Goal: Task Accomplishment & Management: Manage account settings

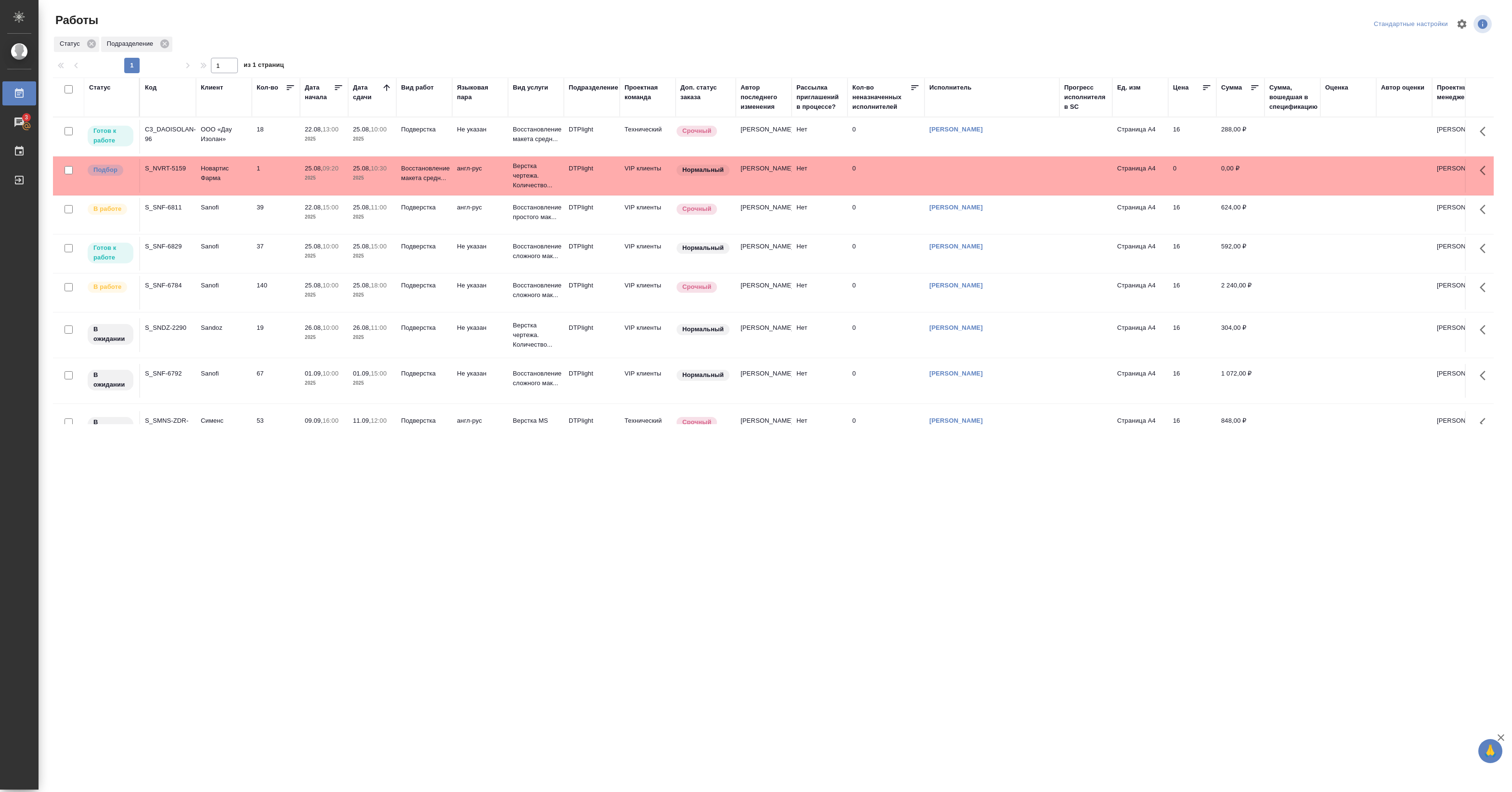
click at [385, 179] on p "2025" at bounding box center [372, 178] width 39 height 10
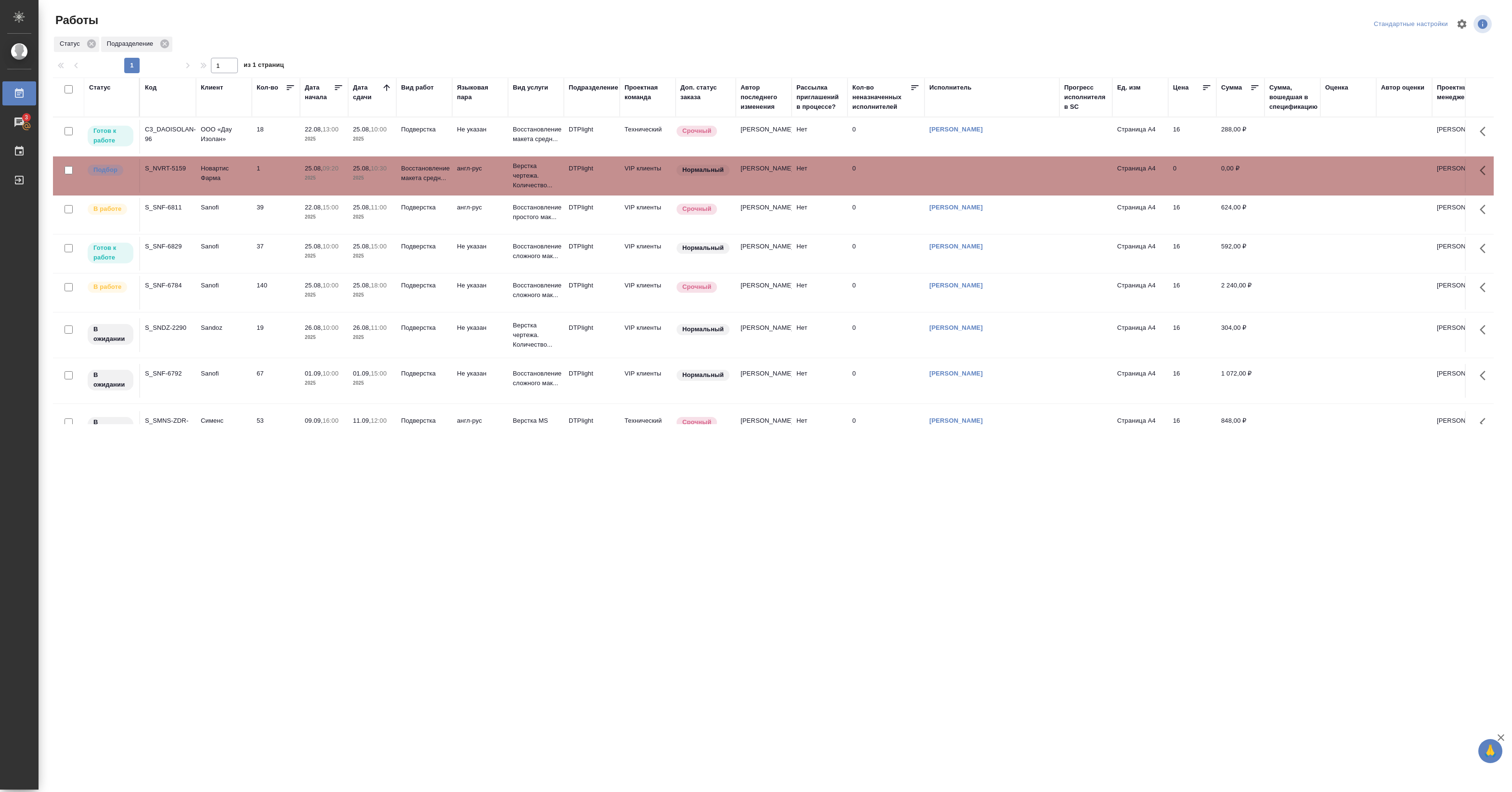
click at [385, 179] on p "2025" at bounding box center [372, 178] width 39 height 10
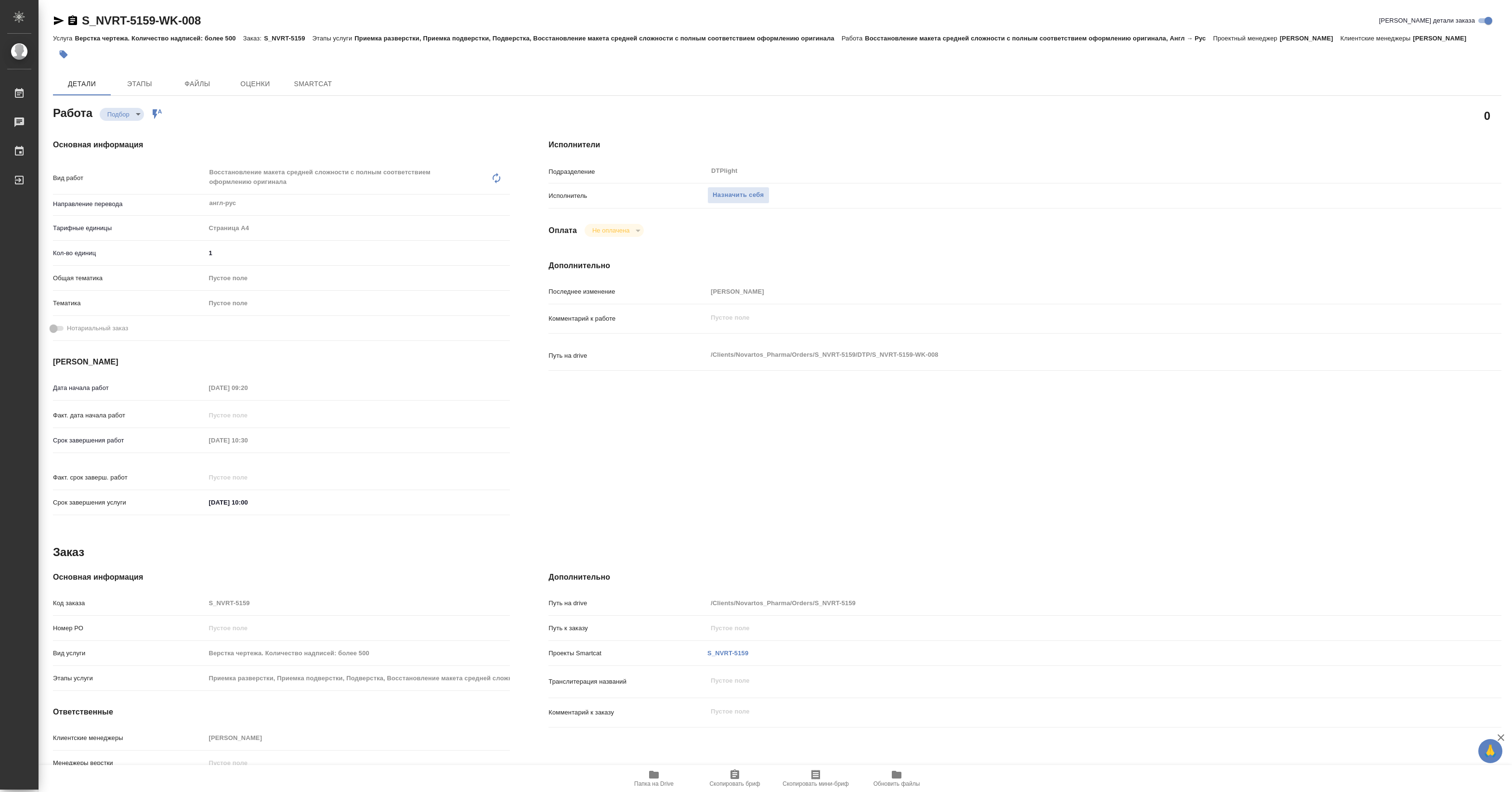
type textarea "x"
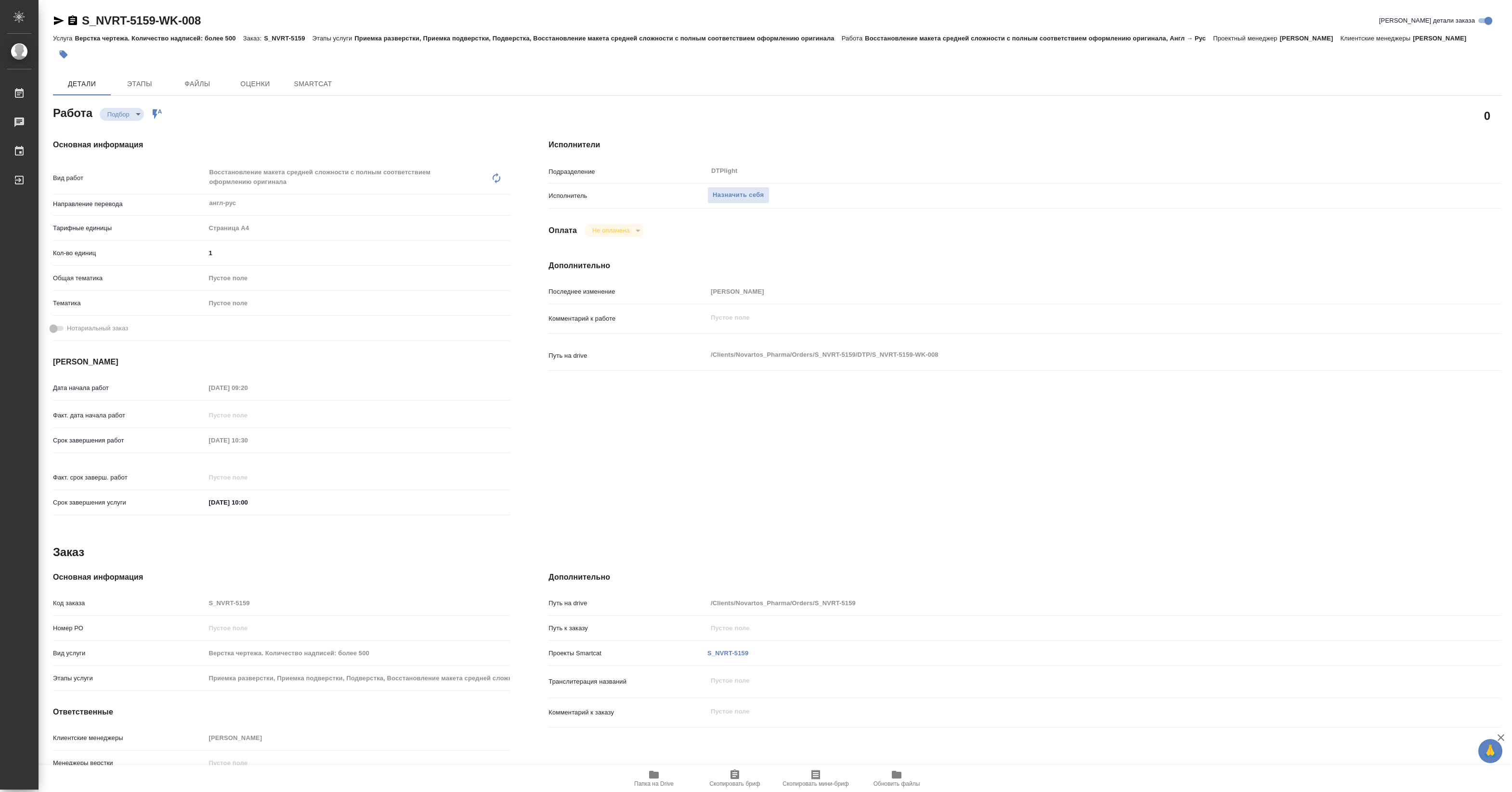
type textarea "x"
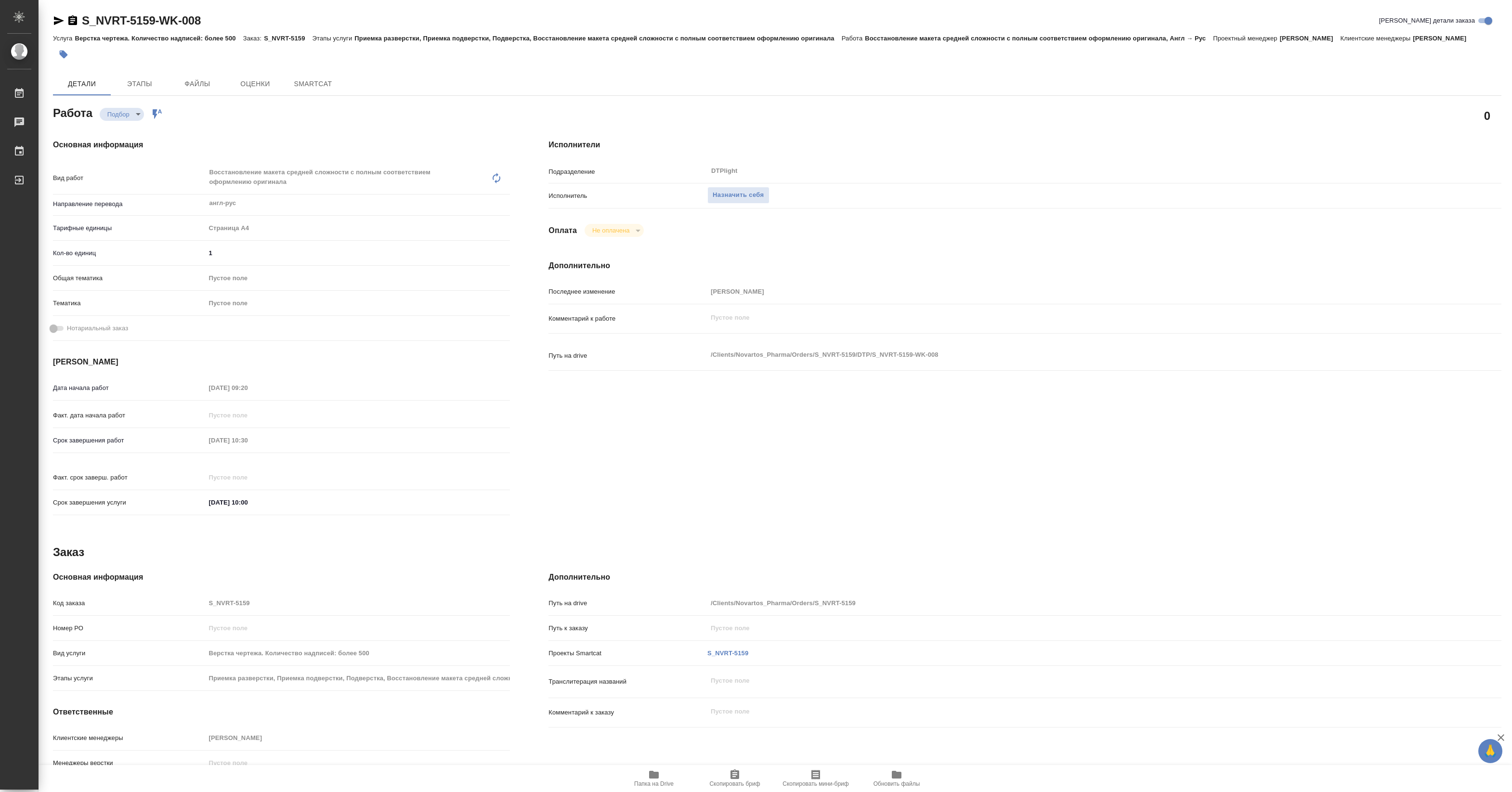
type textarea "x"
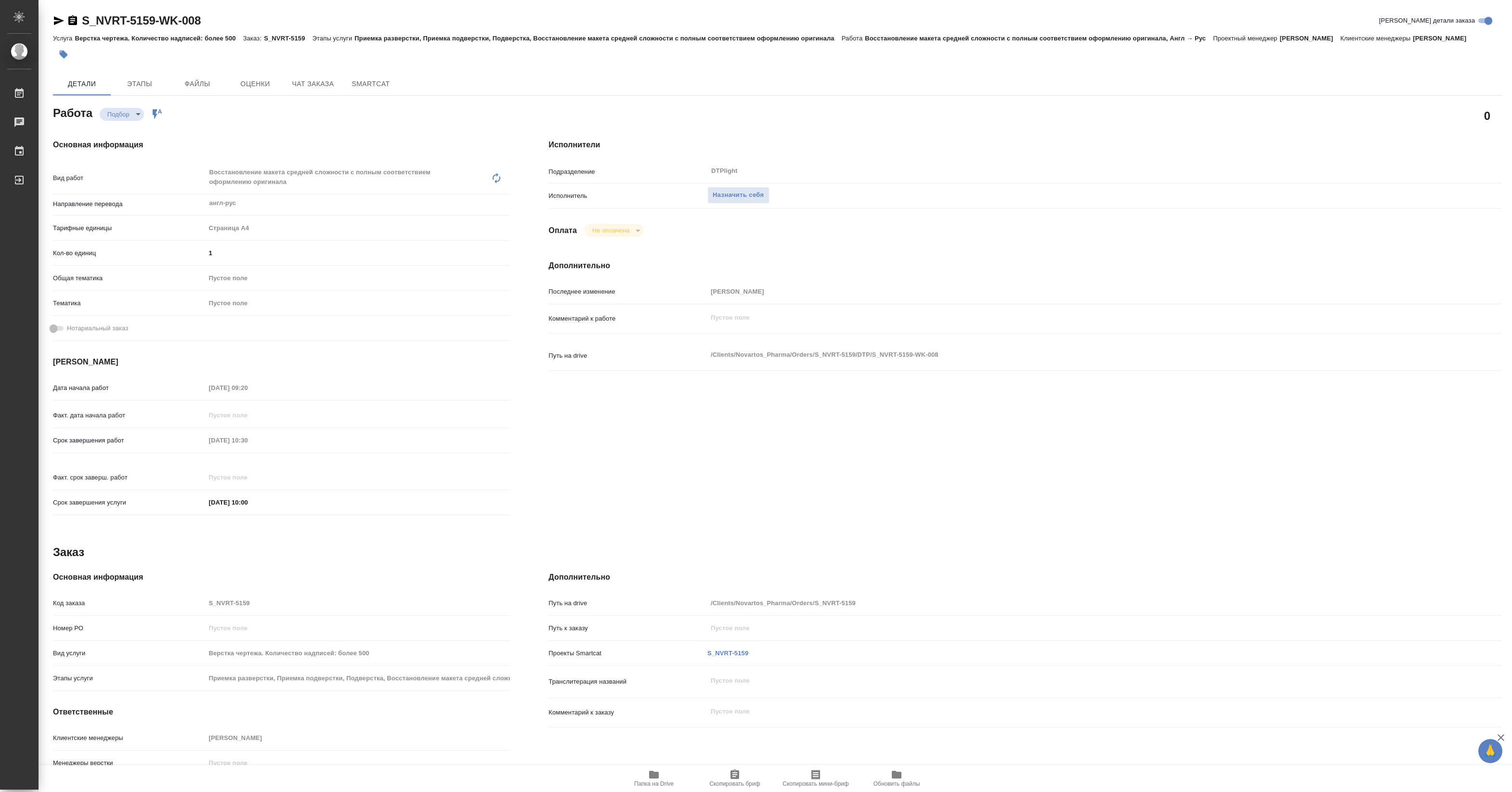
click at [654, 781] on span "Папка на Drive" at bounding box center [654, 784] width 39 height 7
type textarea "x"
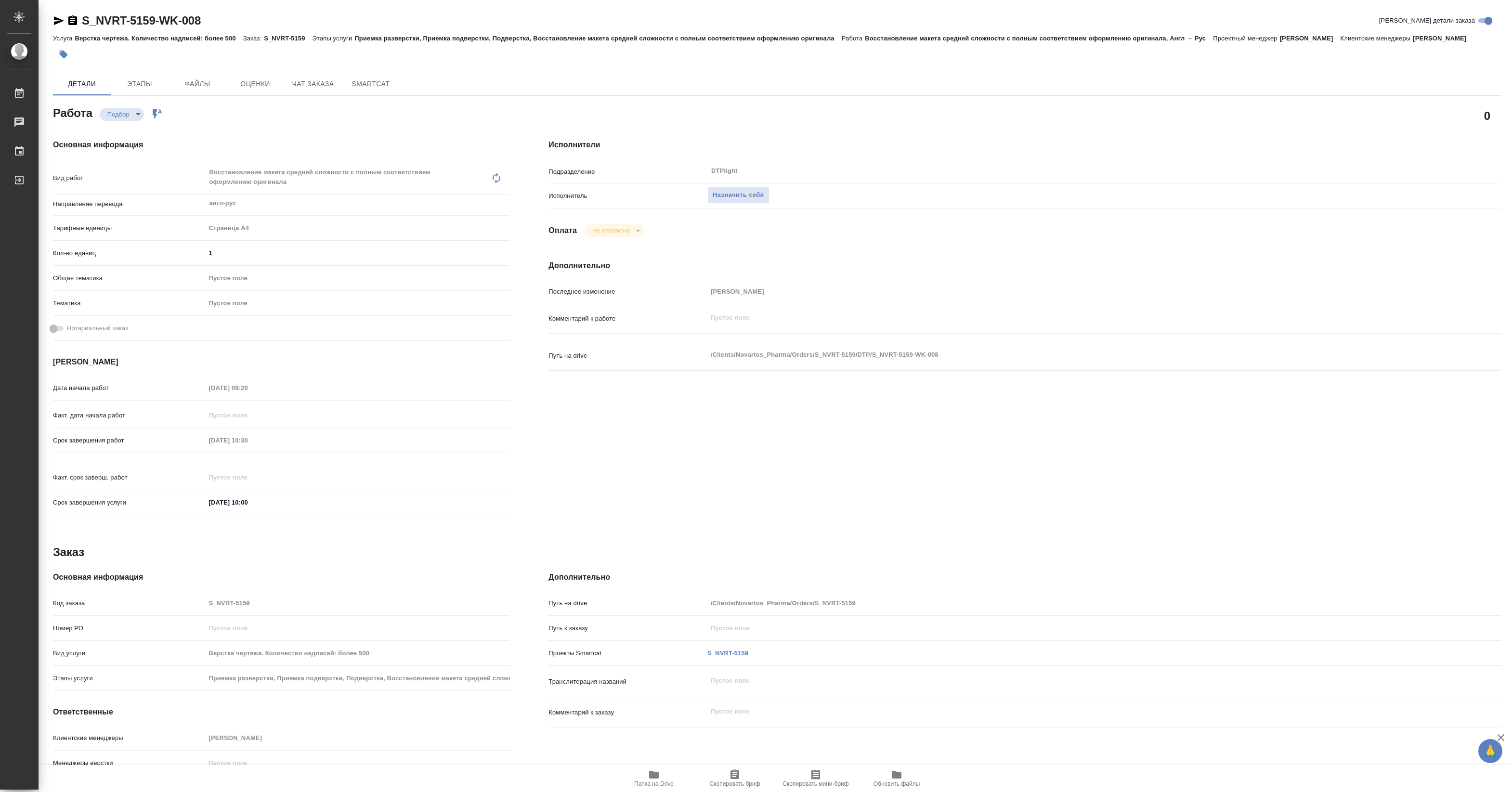
type textarea "x"
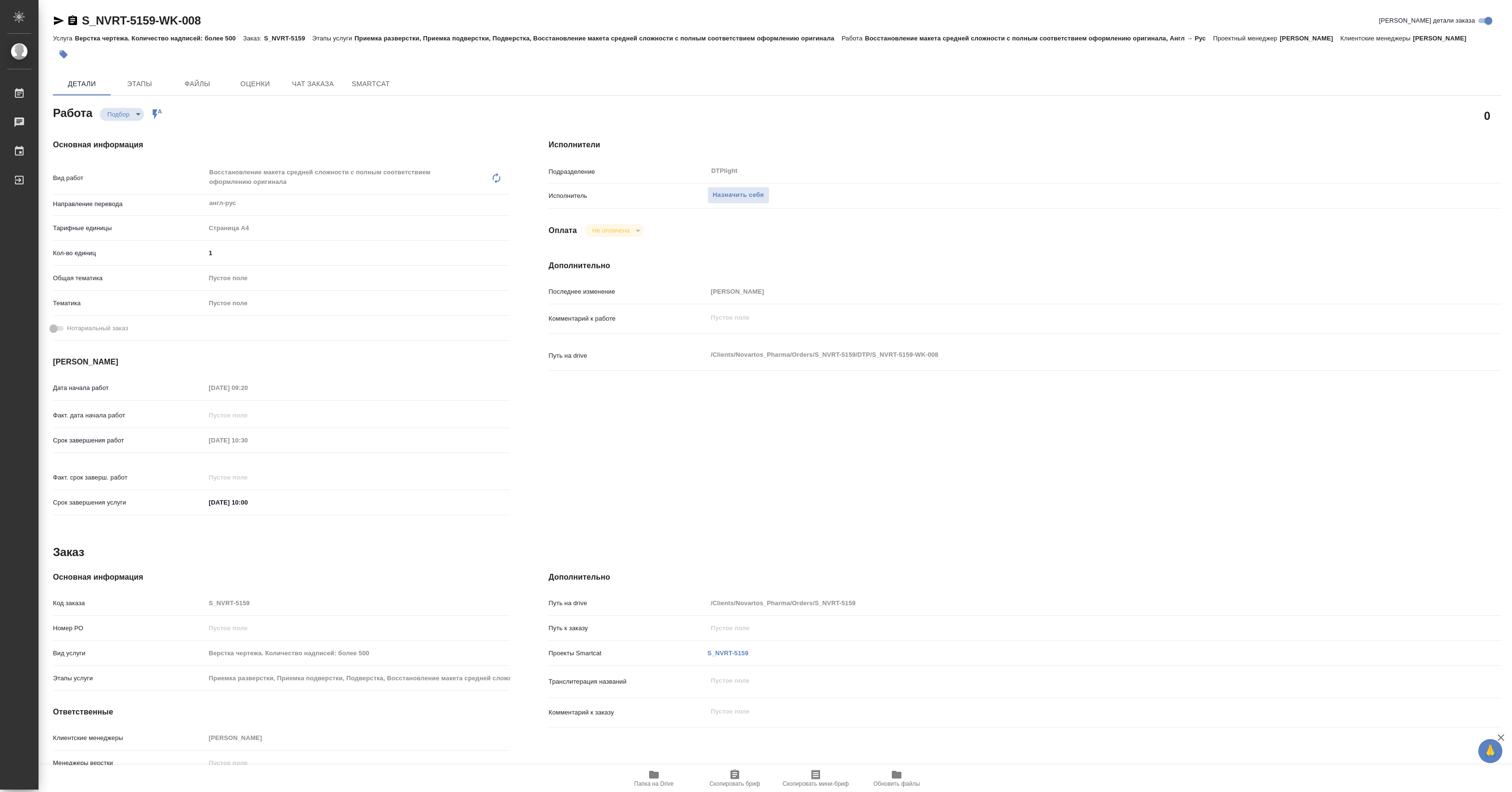
type textarea "x"
click at [734, 198] on span "Назначить себя" at bounding box center [738, 195] width 51 height 11
type textarea "x"
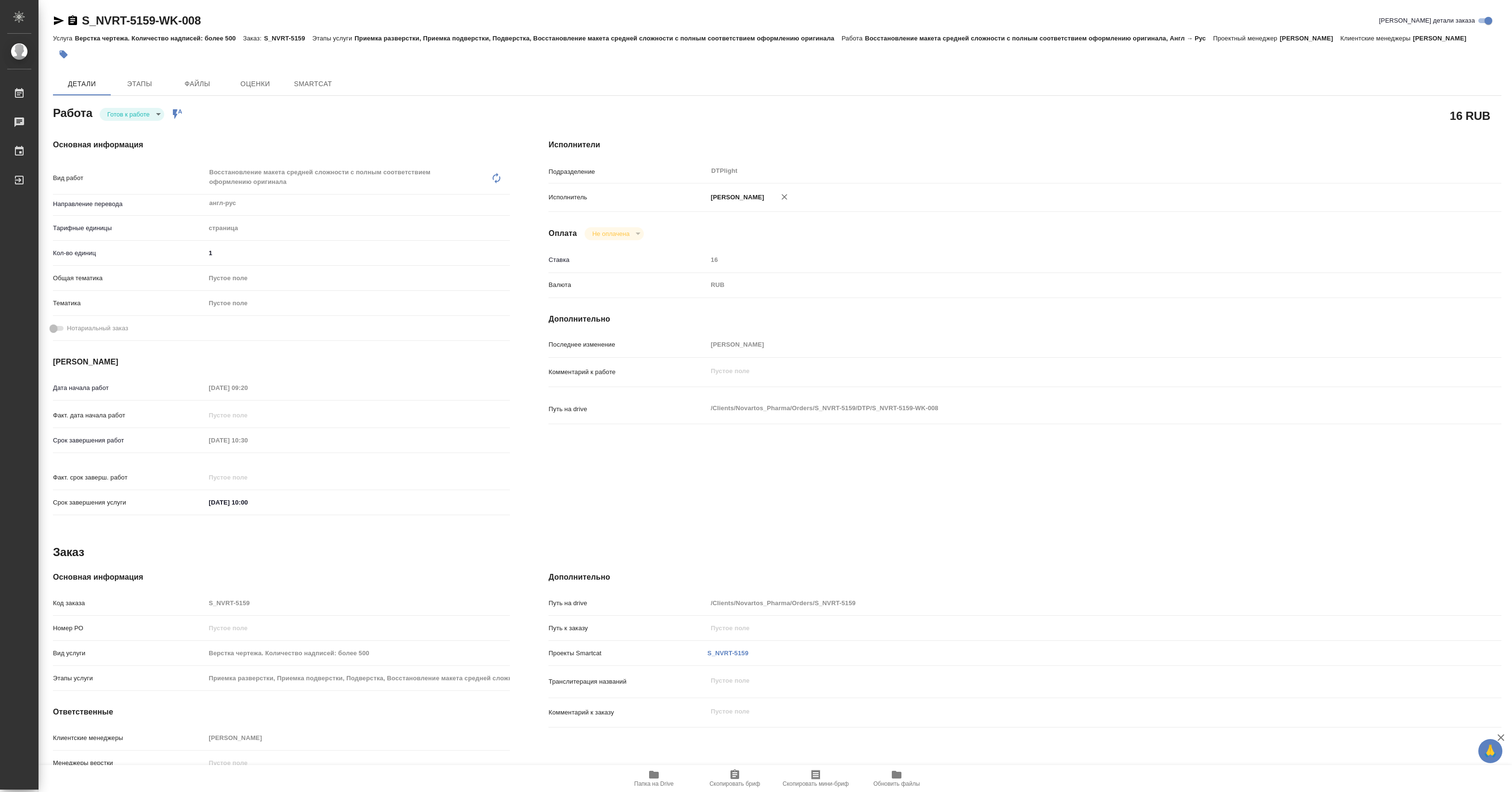
type textarea "x"
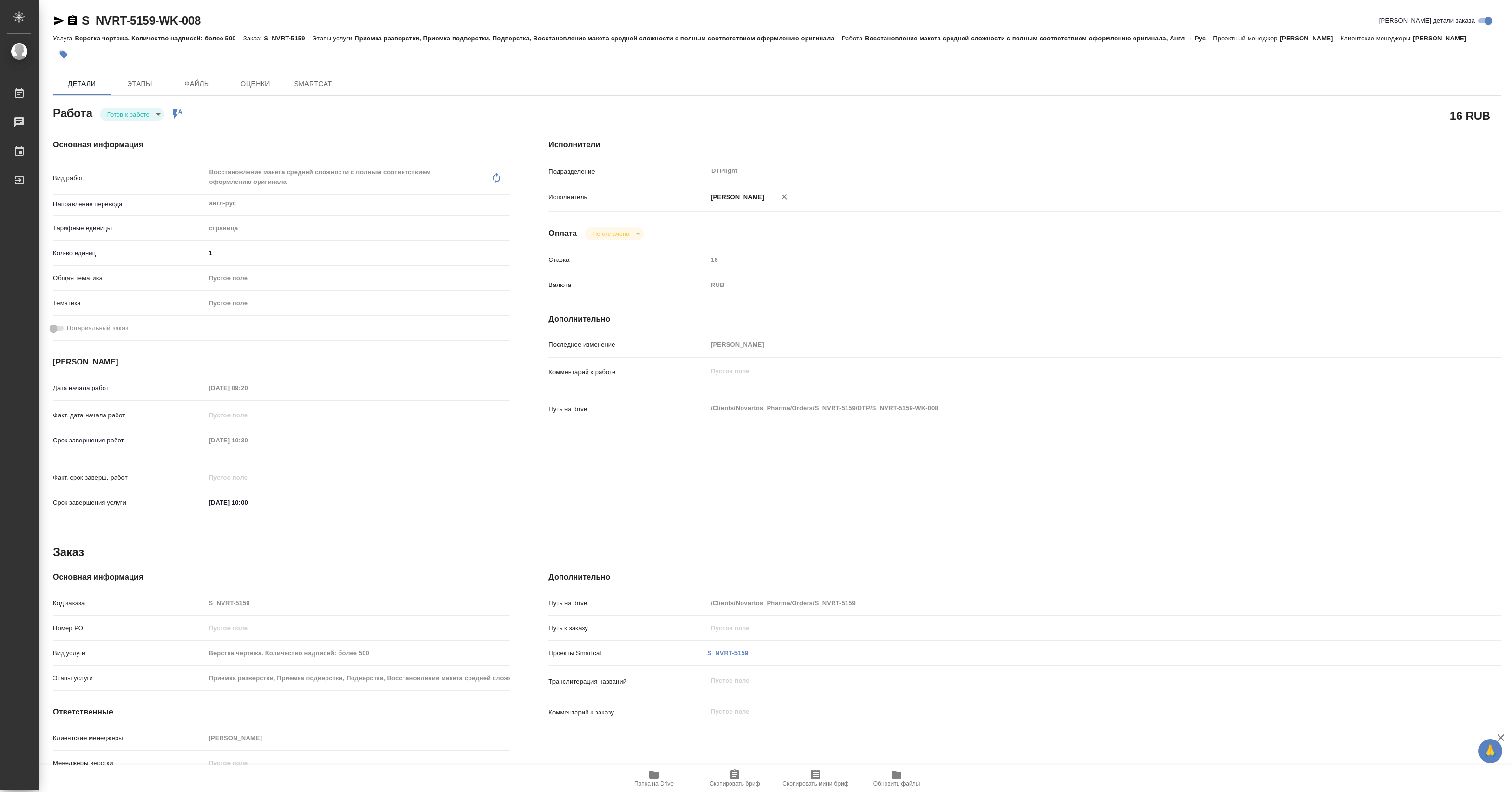
type textarea "x"
click at [133, 111] on body "🙏 .cls-1 fill:#fff; AWATERA Pankina Anna Работы Чаты График Выйти S_NVRT-5159-W…" at bounding box center [756, 396] width 1512 height 792
type textarea "x"
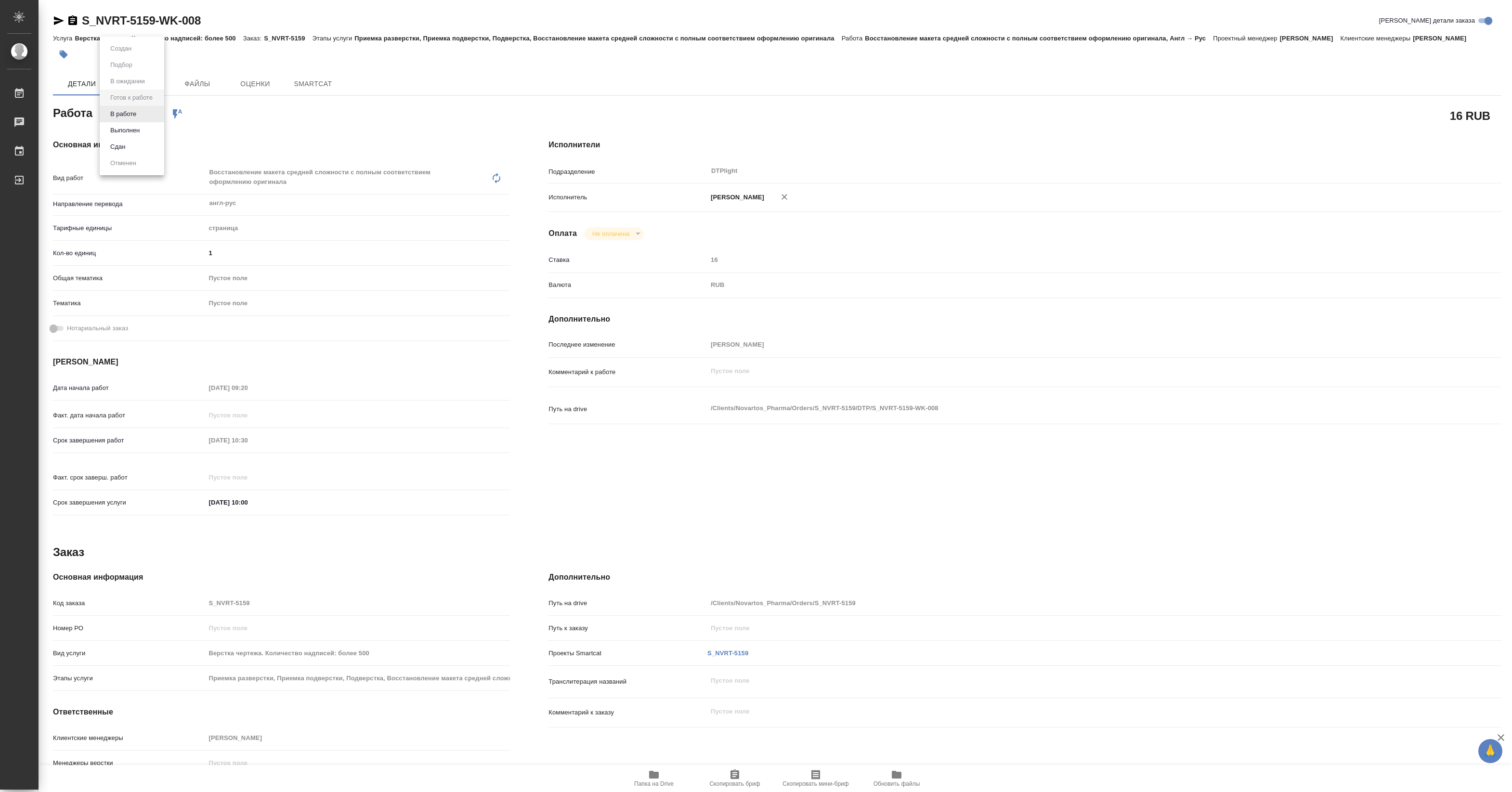
type textarea "x"
click at [133, 111] on button "В работе" at bounding box center [123, 114] width 32 height 11
type textarea "x"
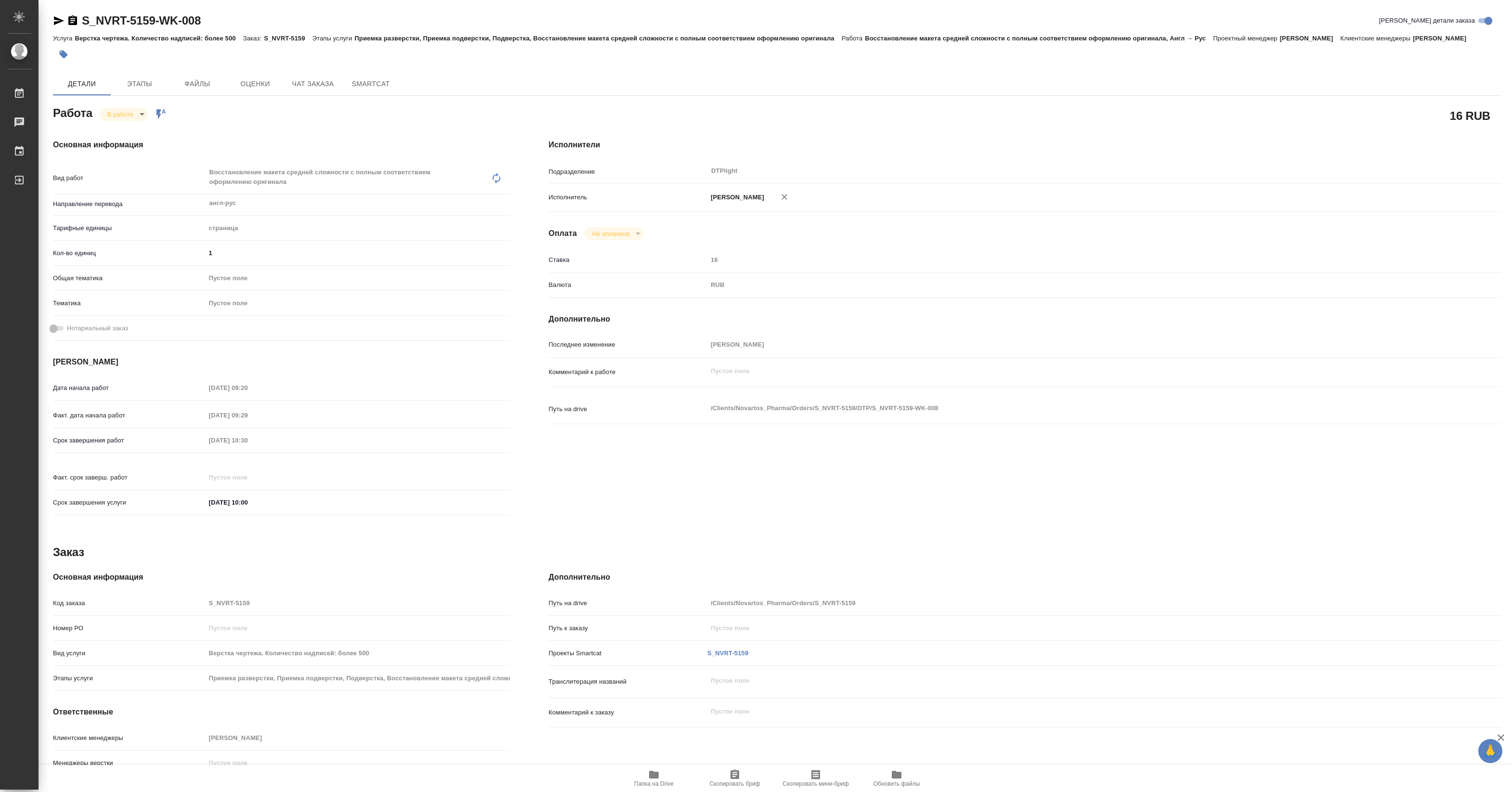
type textarea "x"
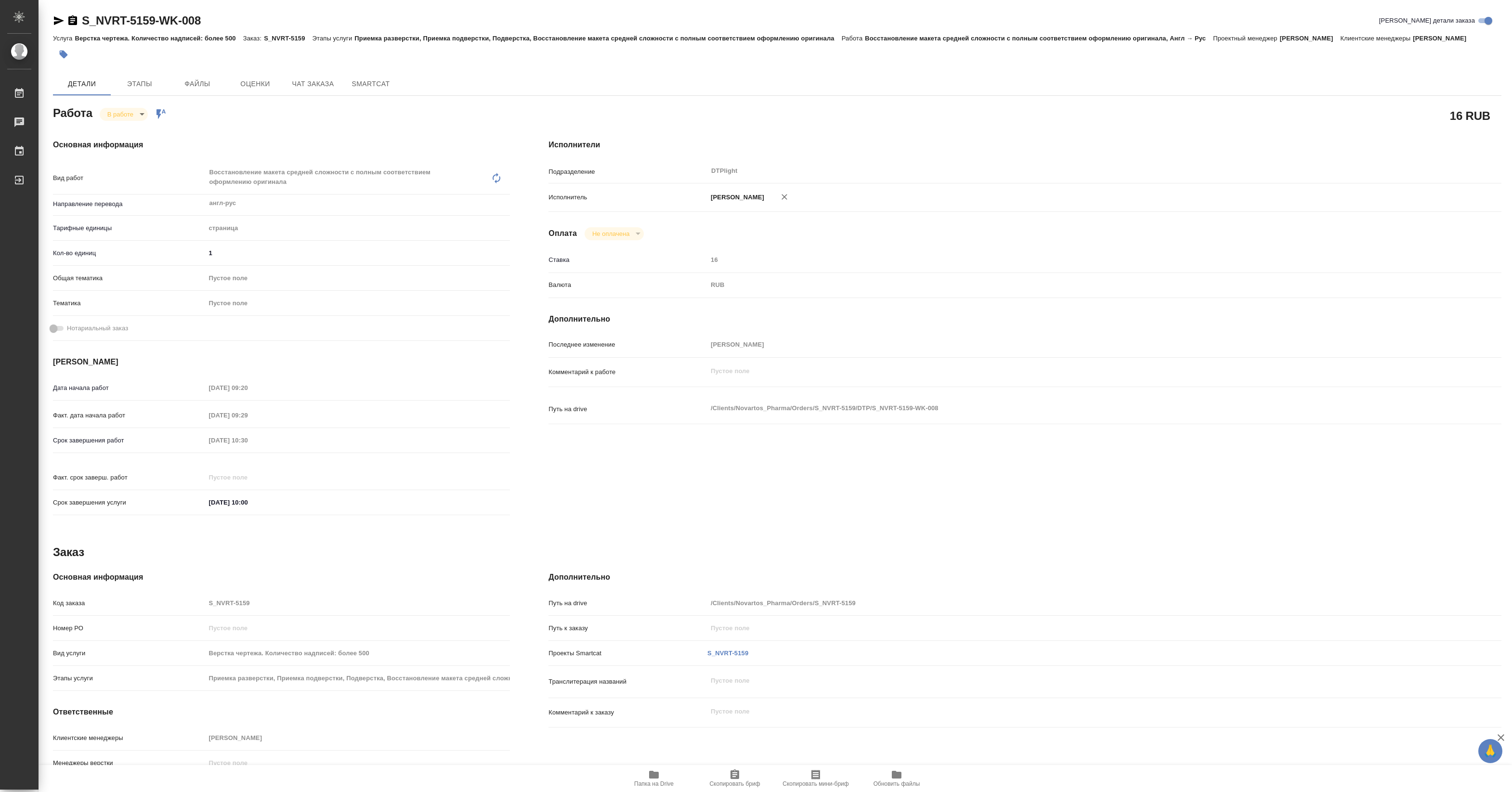
type textarea "x"
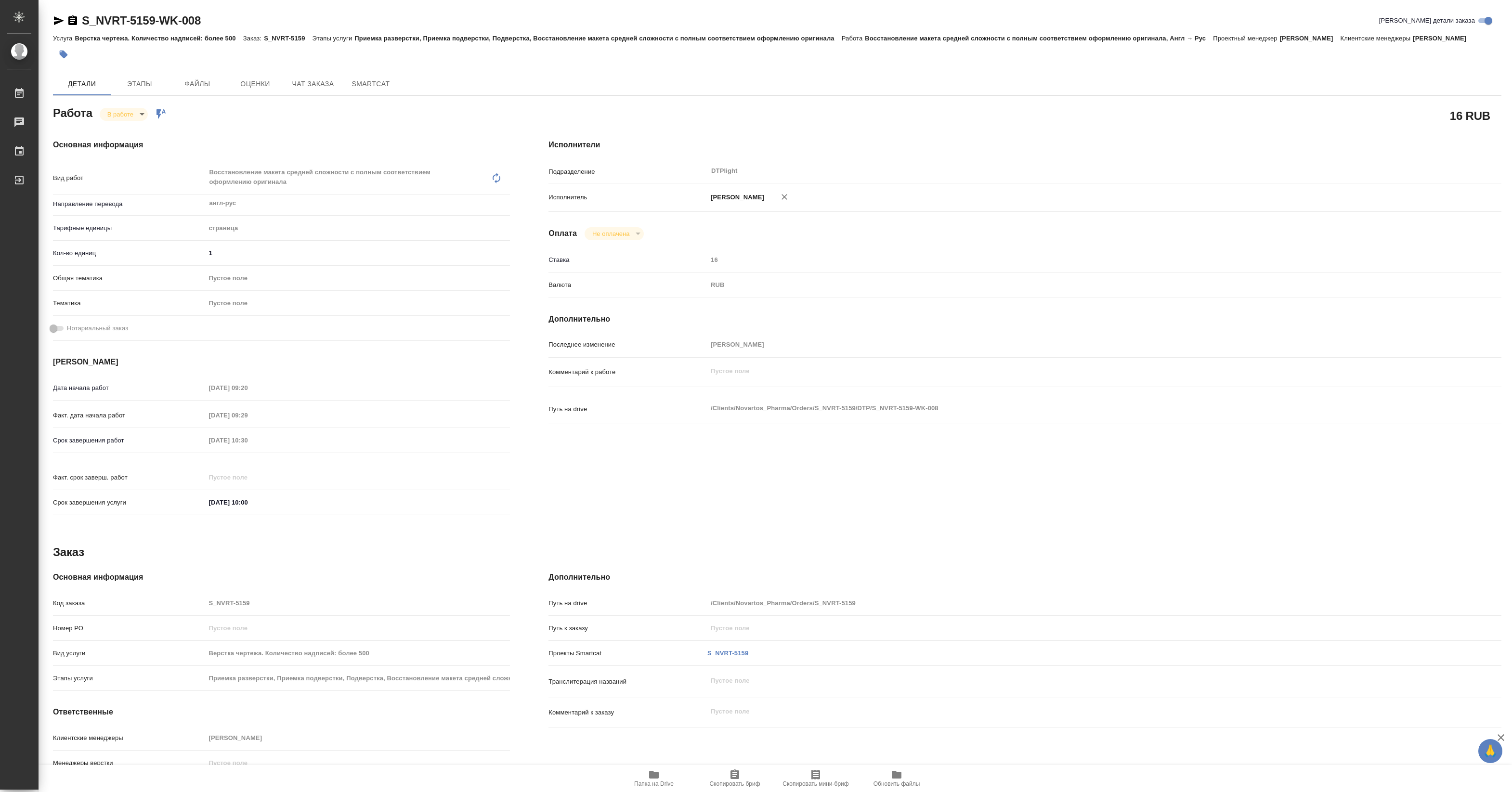
type textarea "x"
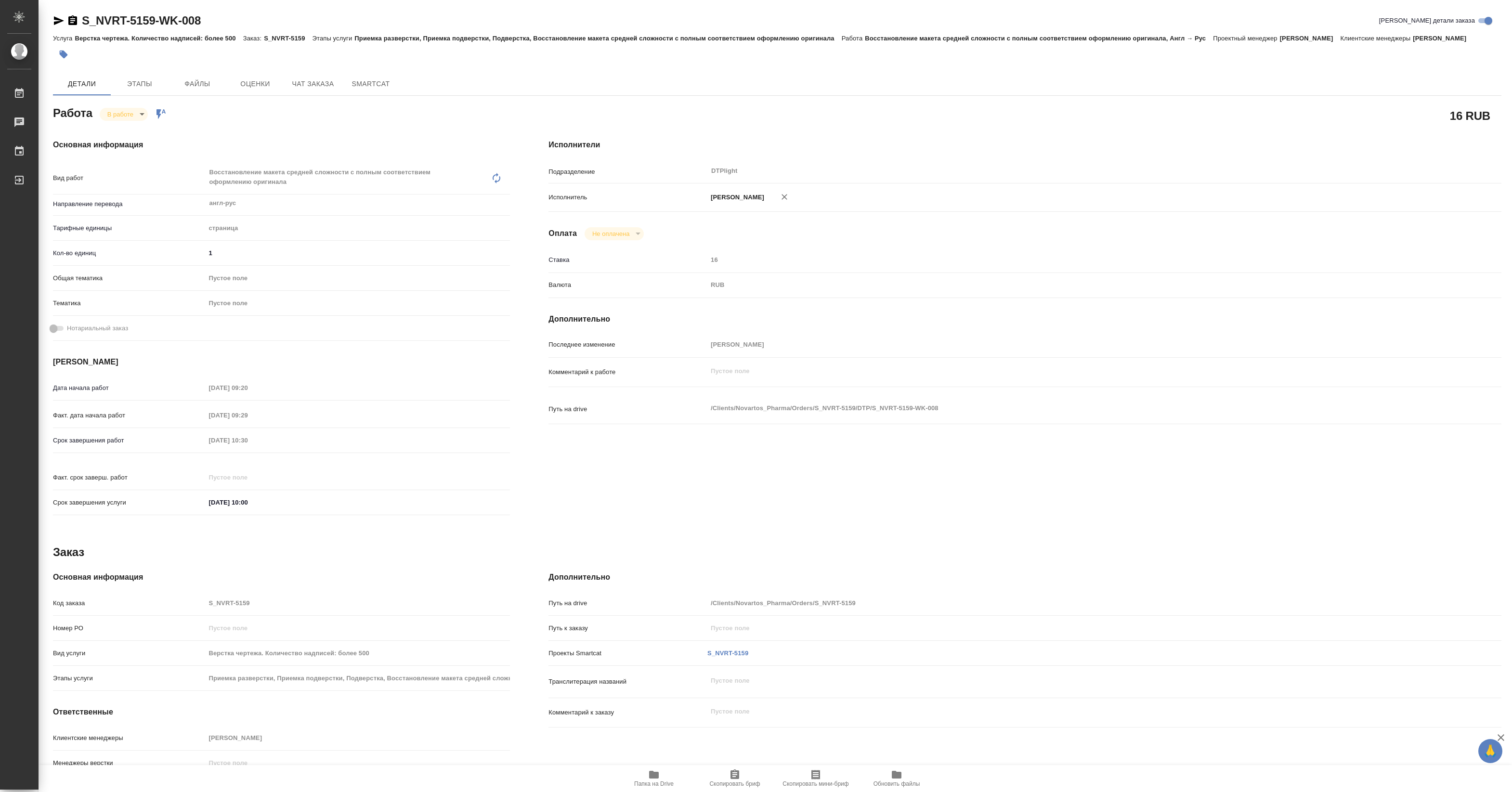
type textarea "x"
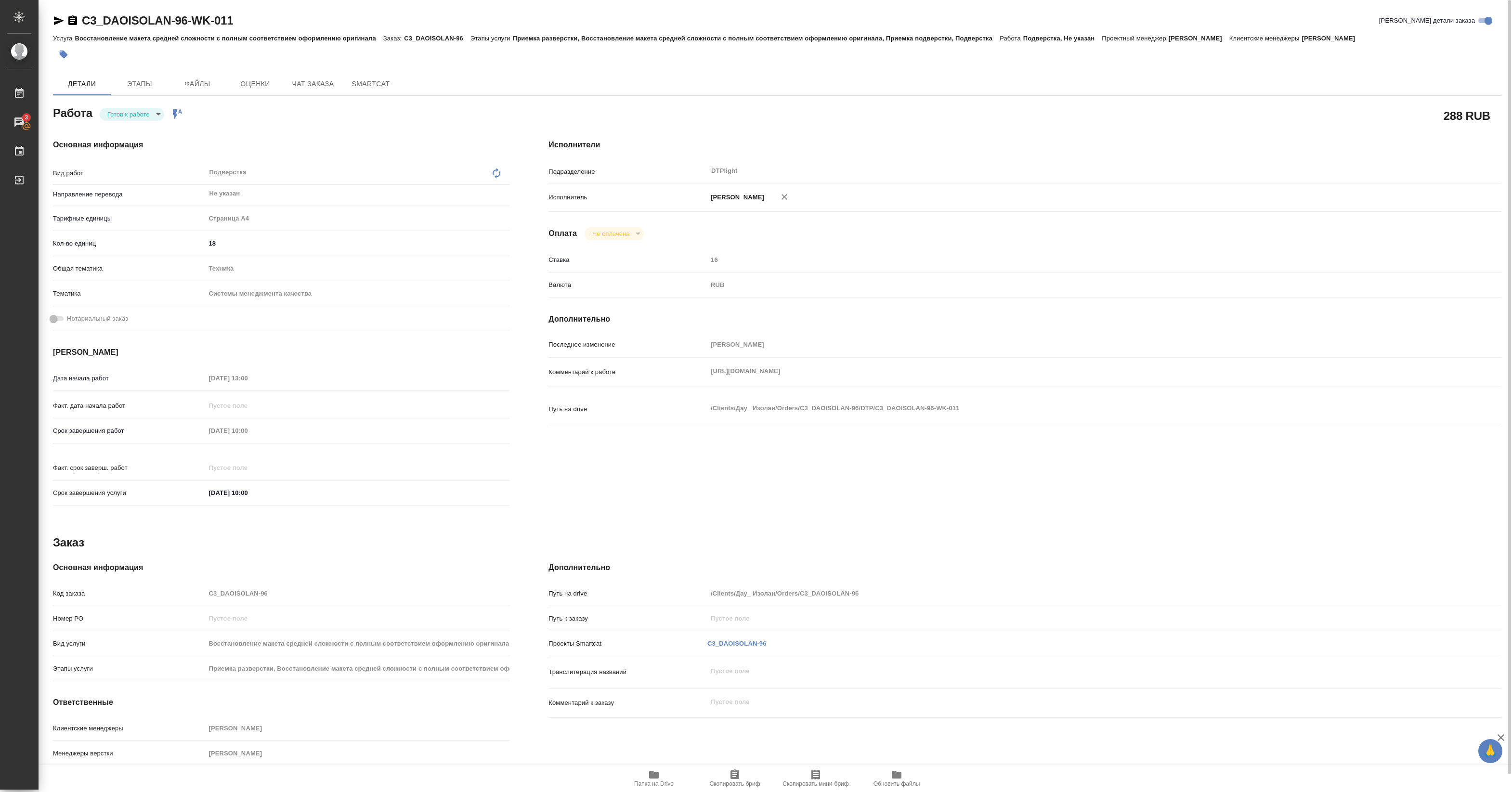
click at [57, 22] on icon "button" at bounding box center [59, 21] width 11 height 9
type textarea "x"
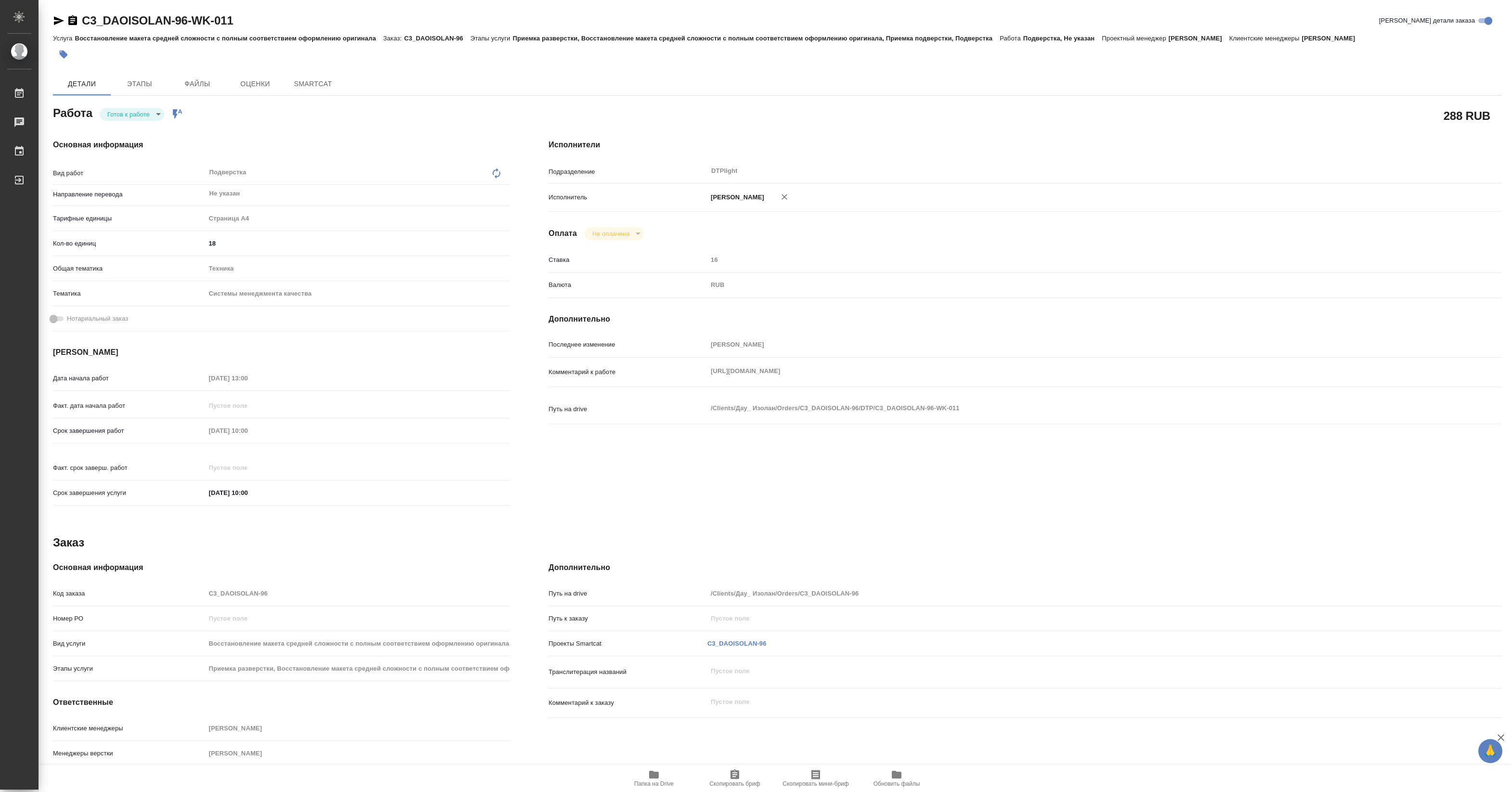
type textarea "x"
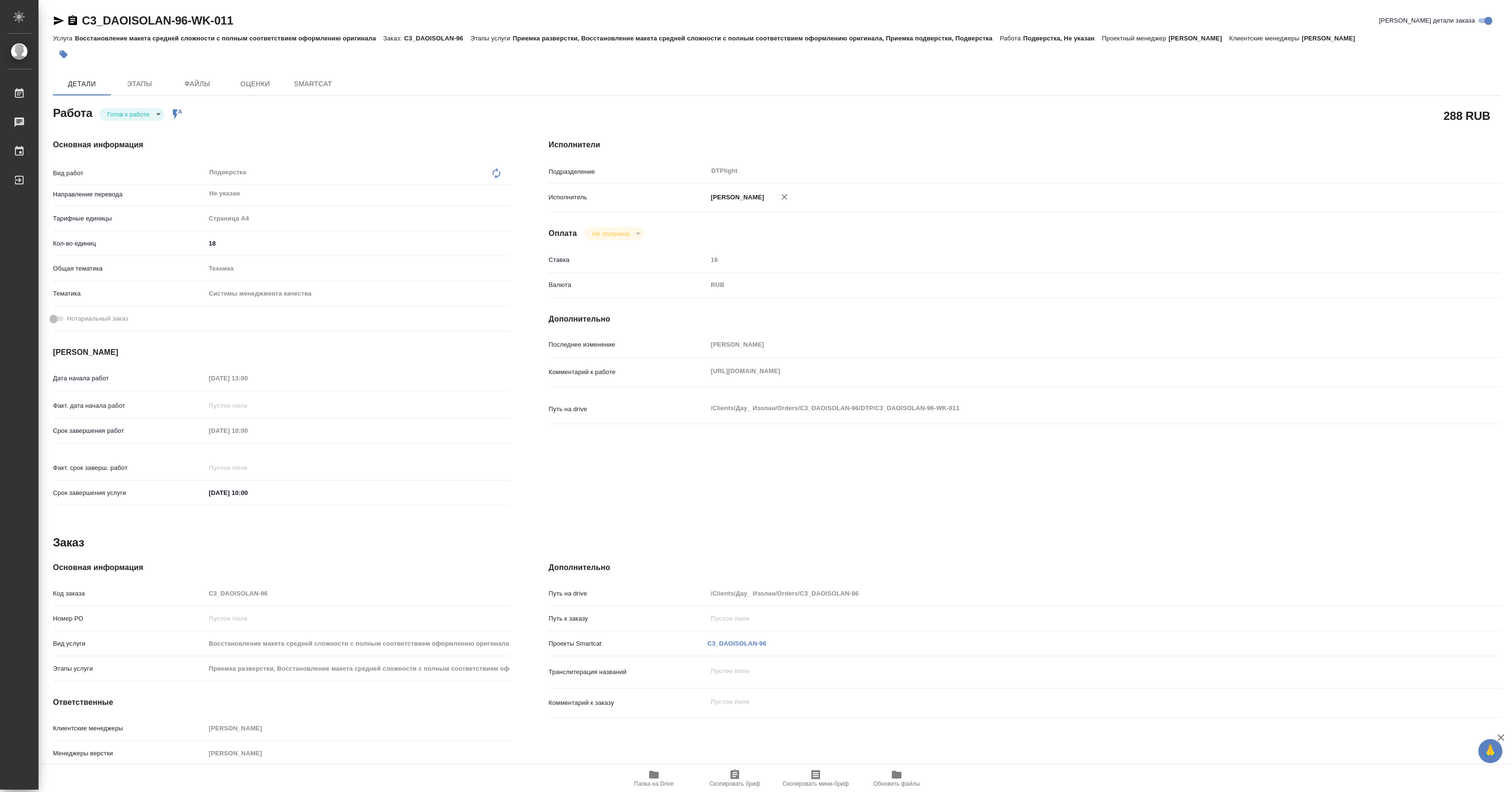
type textarea "x"
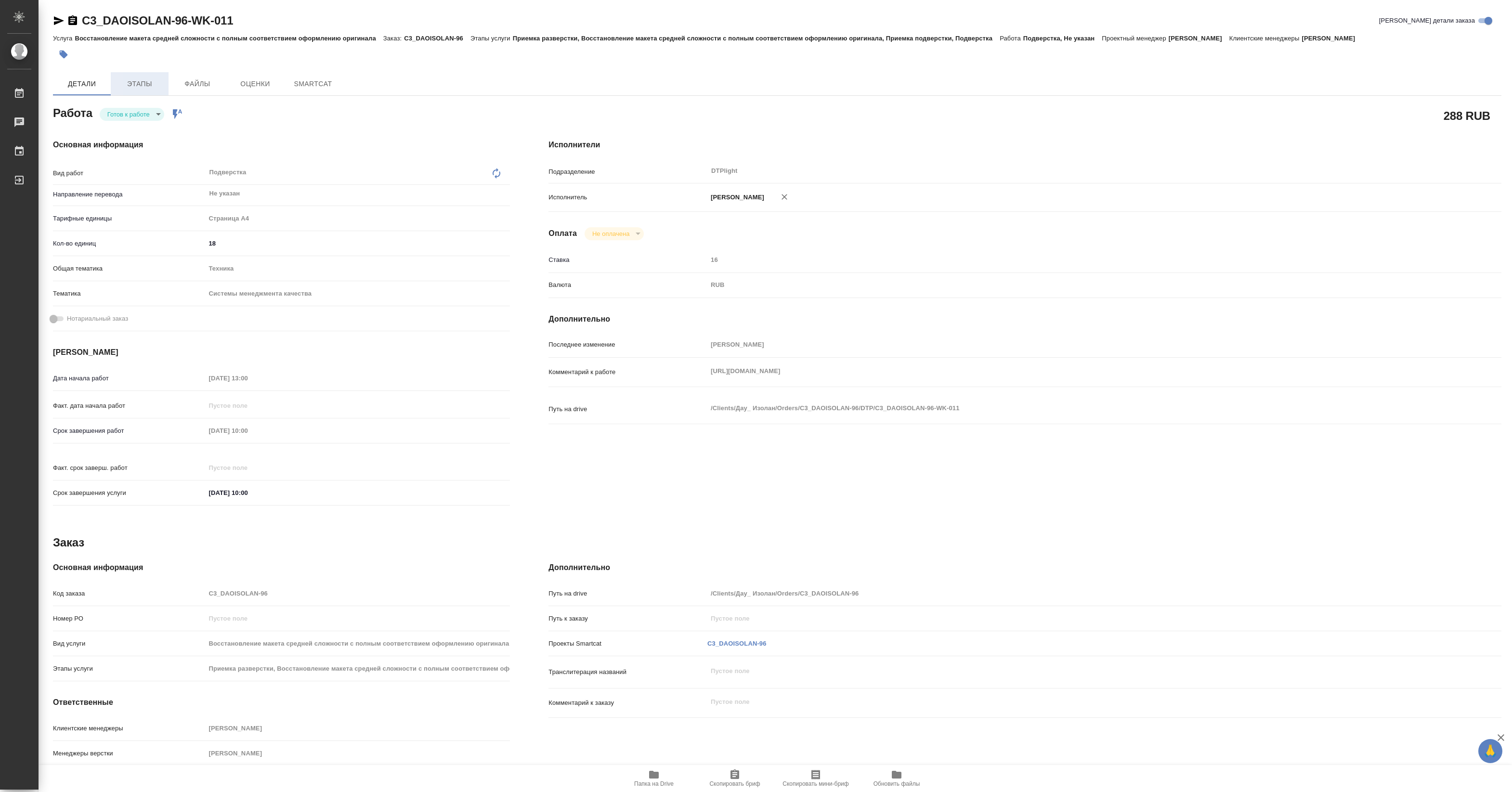
type textarea "x"
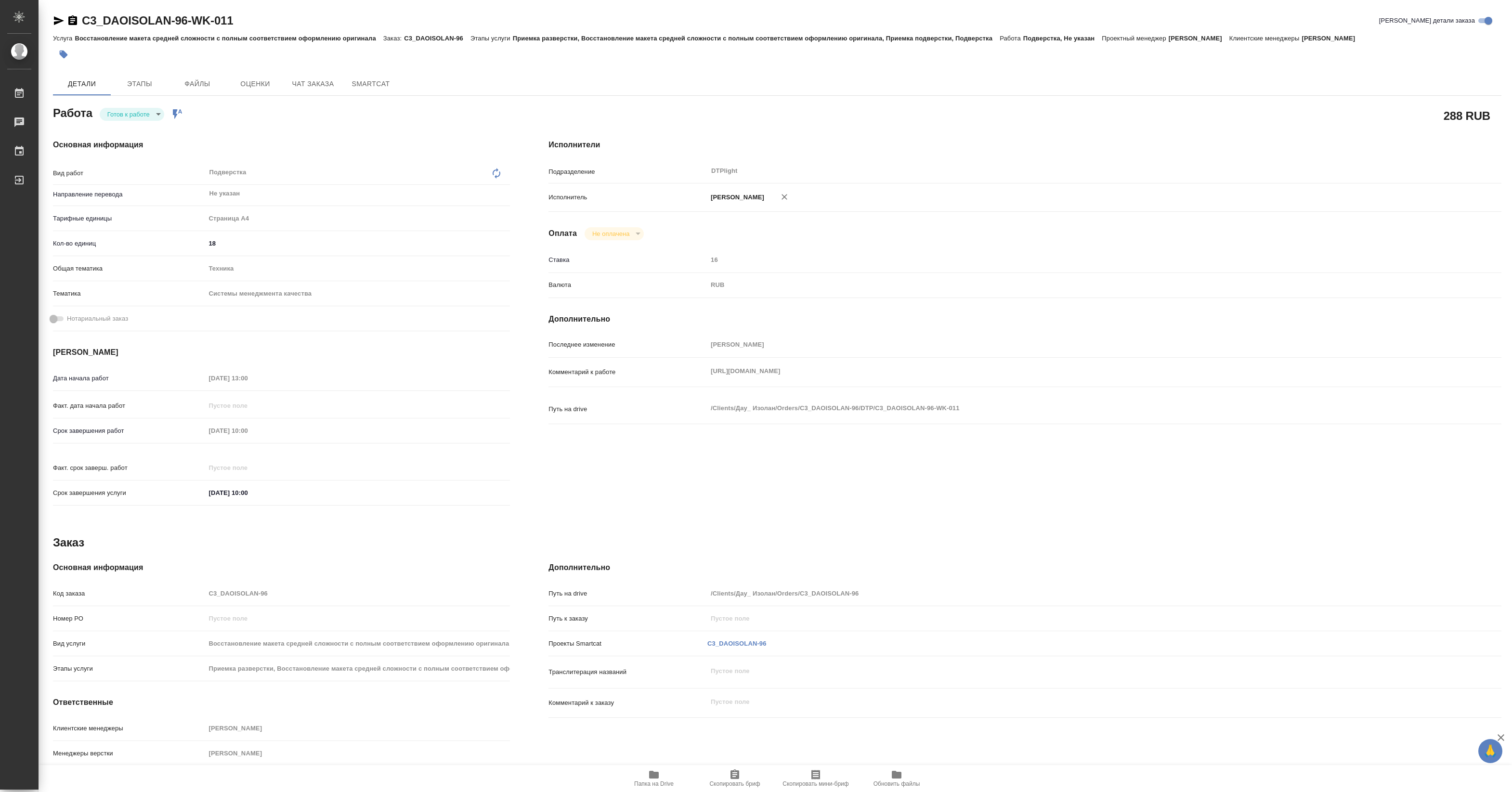
type textarea "x"
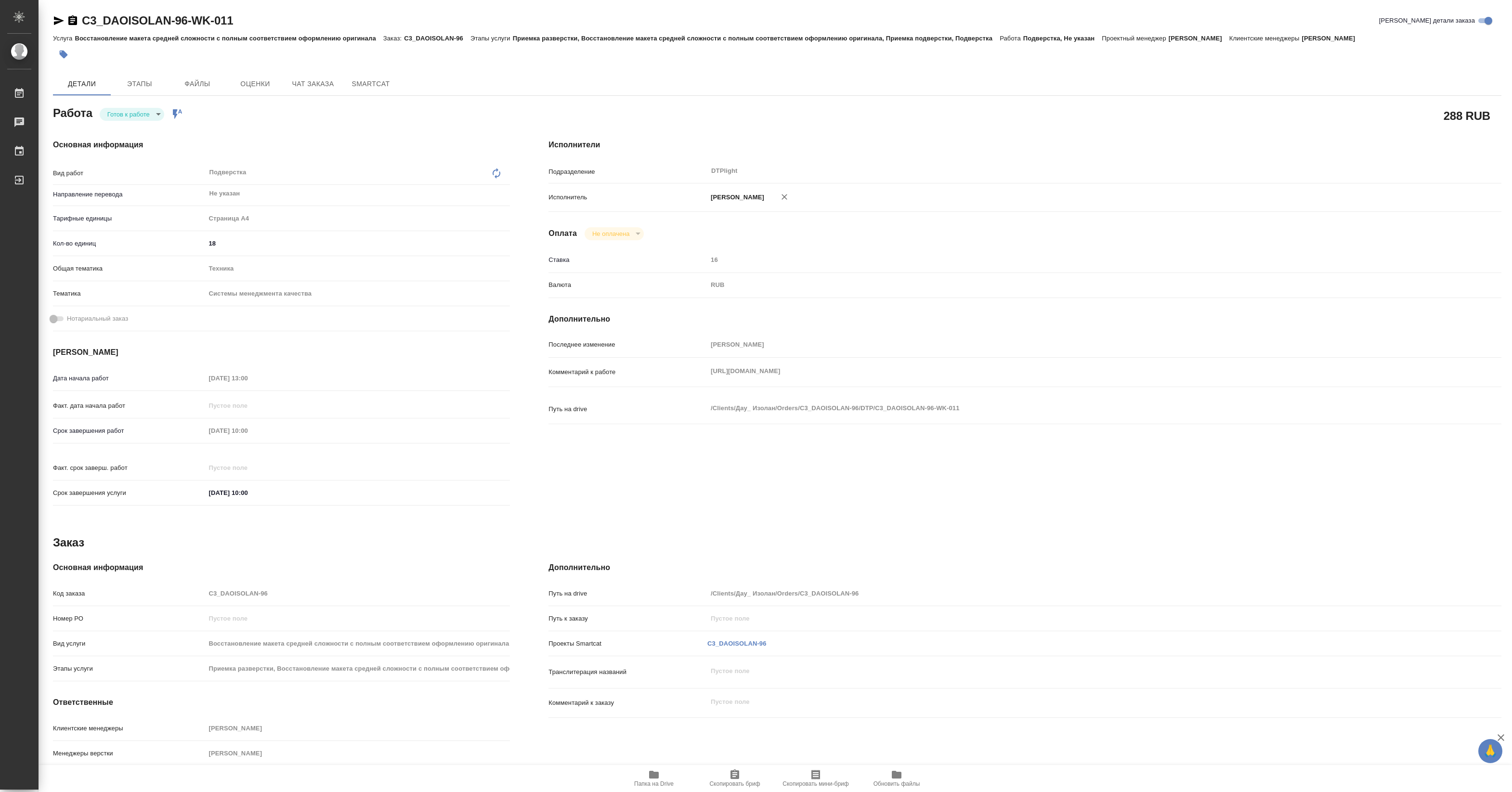
type textarea "x"
click at [155, 111] on body "🙏 .cls-1 fill:#fff; AWATERA [PERSON_NAME] 3 Чаты График Выйти C3_DAOISOLAN-96-W…" at bounding box center [756, 396] width 1512 height 792
click at [136, 118] on button "В работе" at bounding box center [123, 114] width 32 height 11
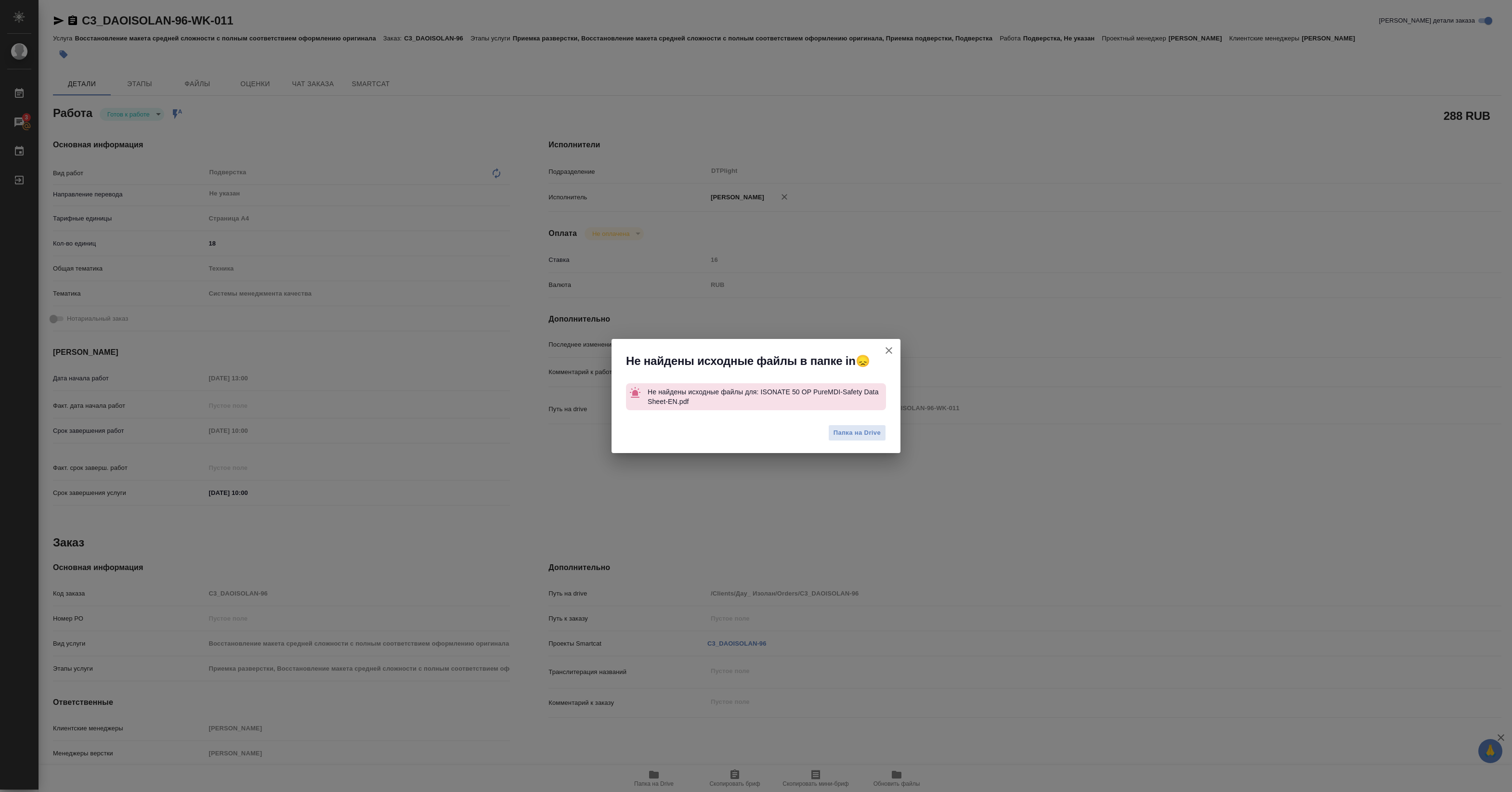
type textarea "x"
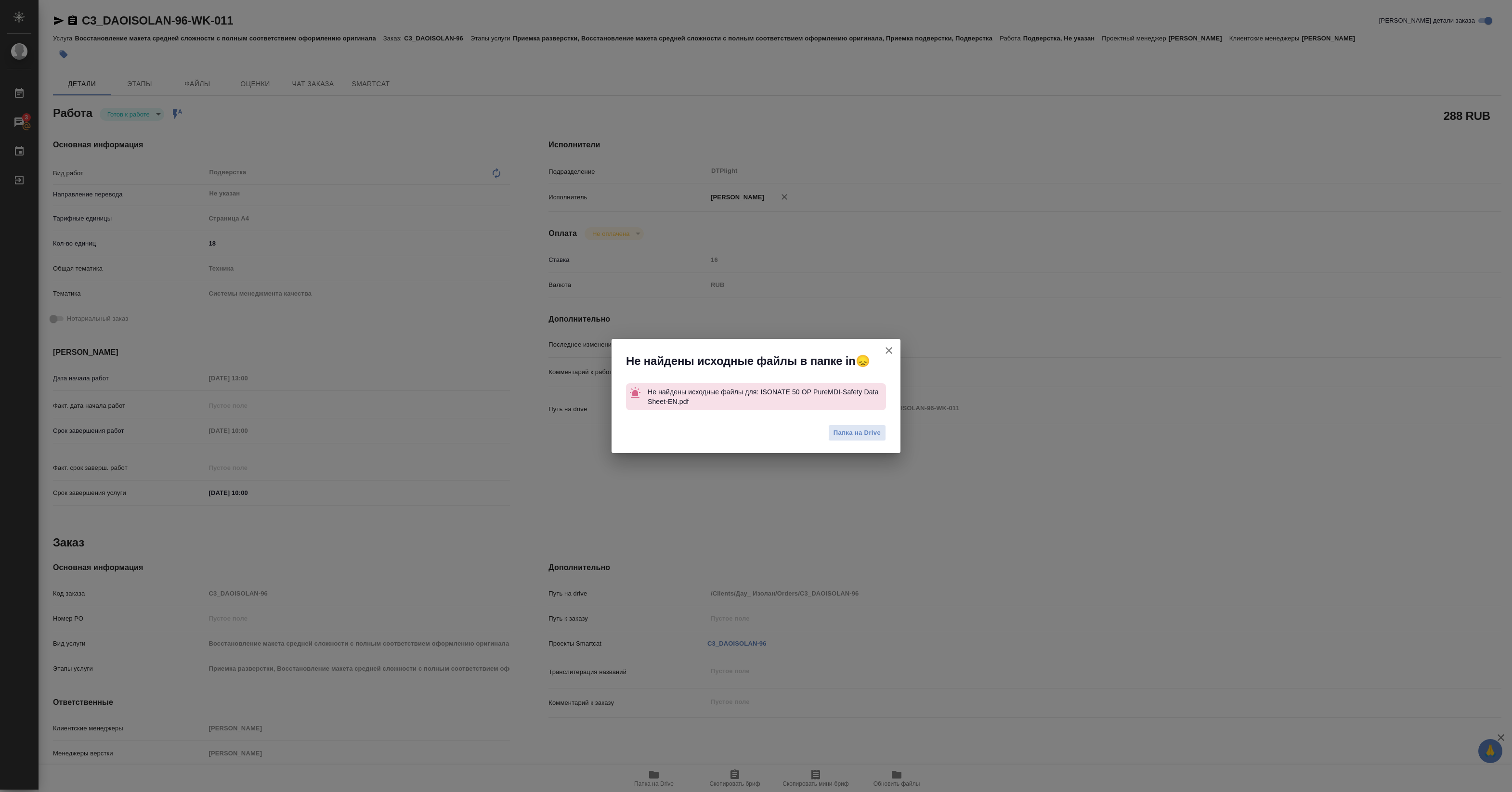
type textarea "x"
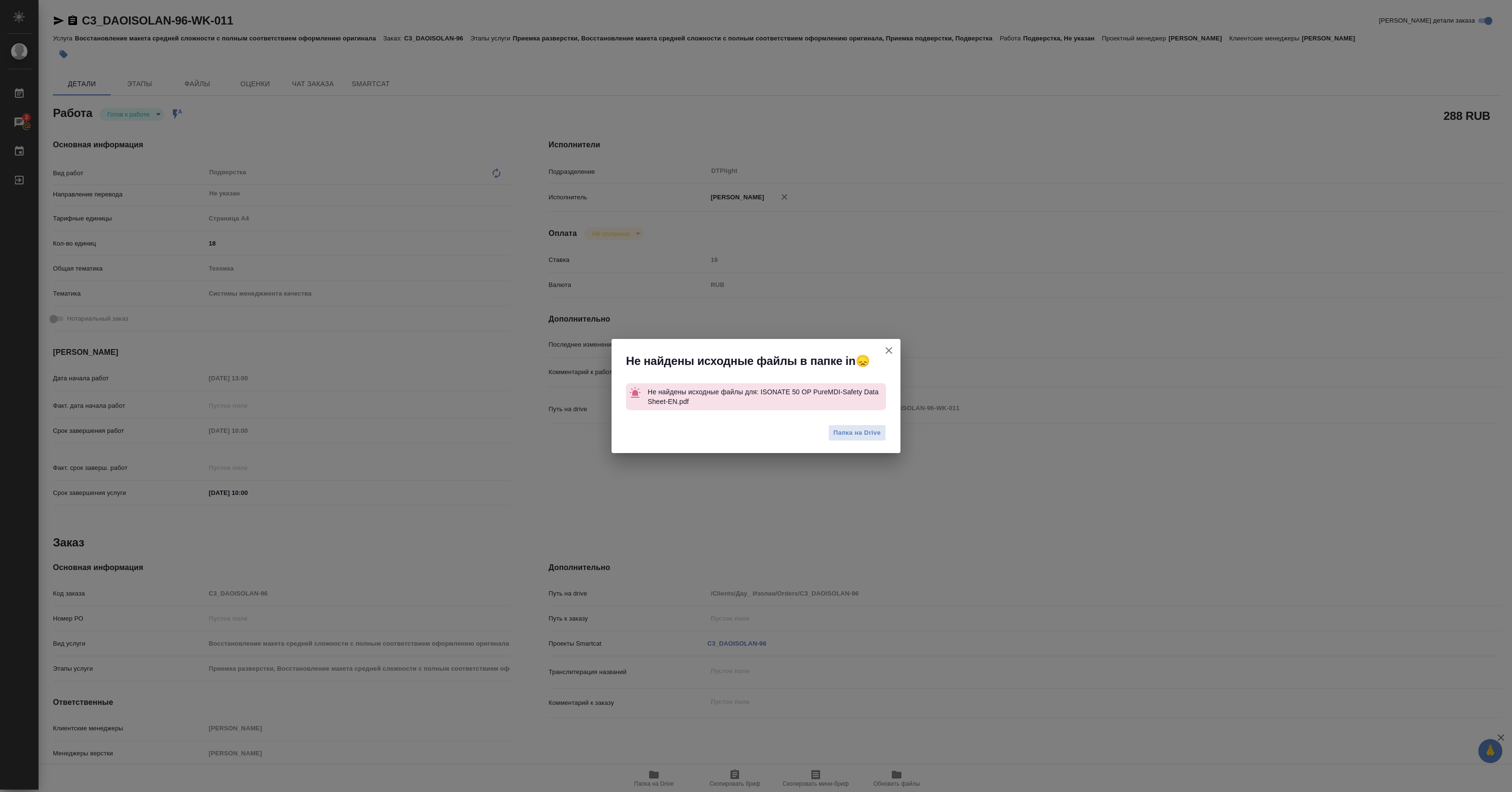
type textarea "x"
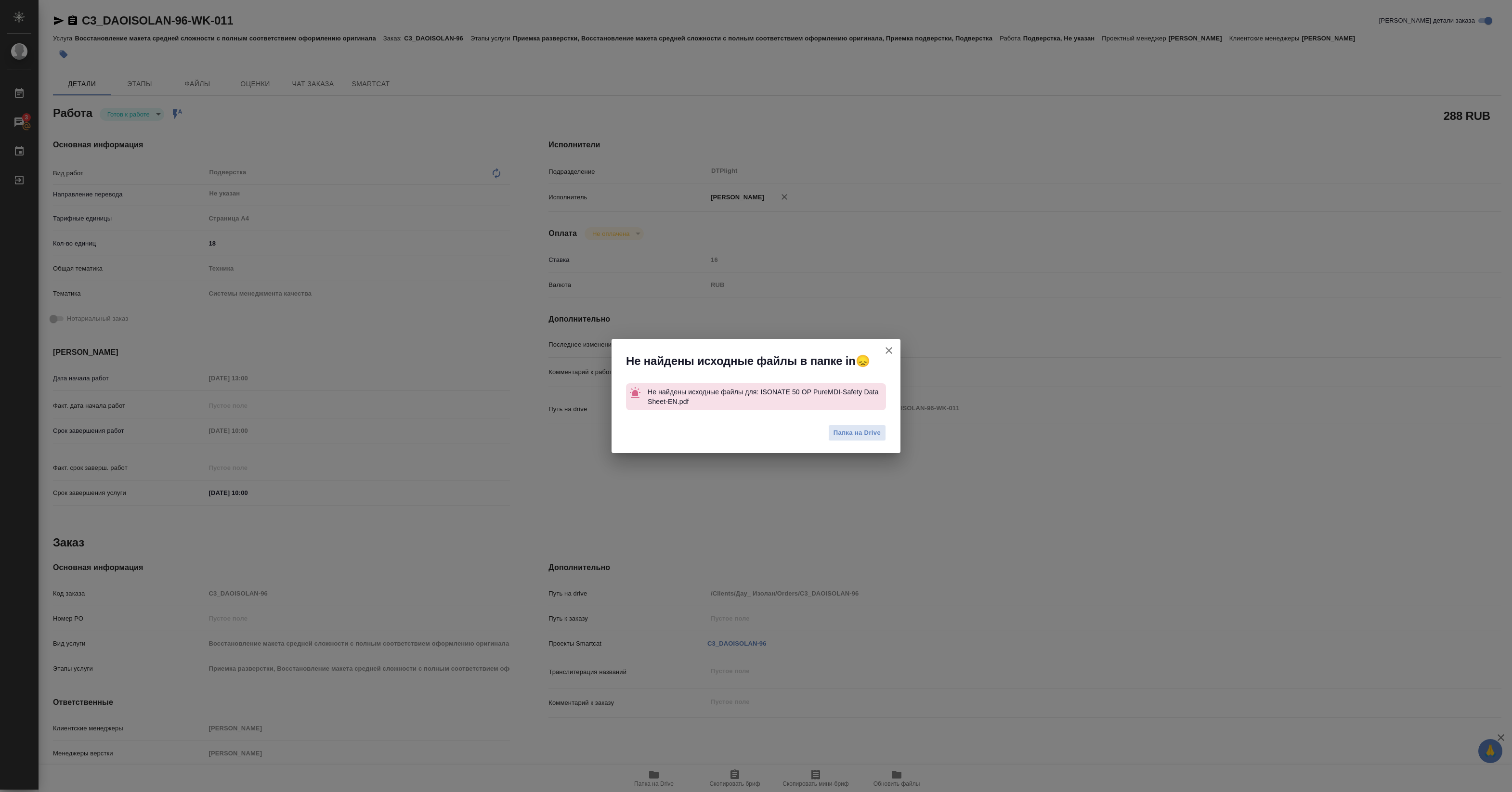
click at [885, 347] on icon "button" at bounding box center [888, 350] width 11 height 11
type textarea "x"
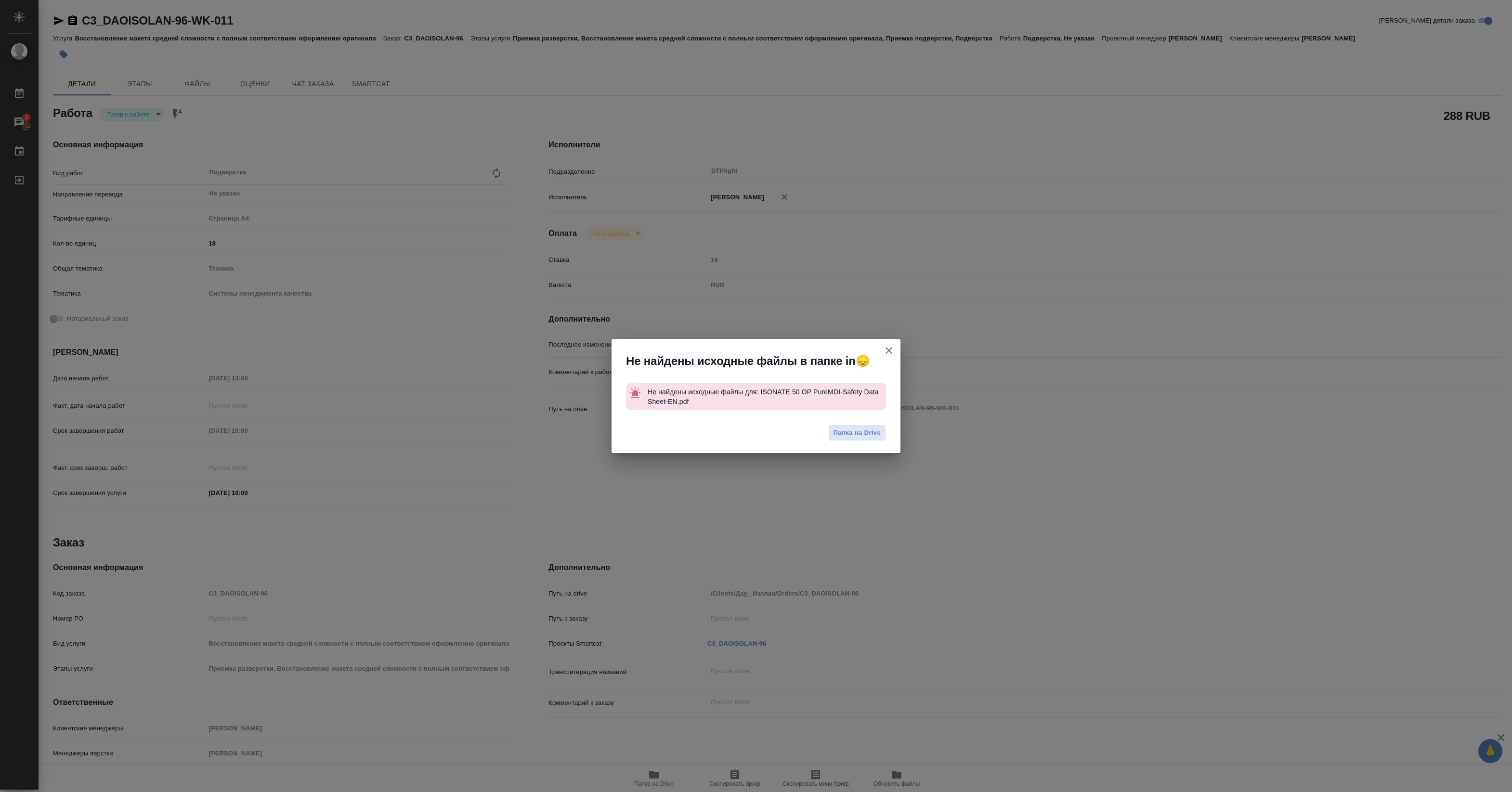
type textarea "x"
